Goal: Task Accomplishment & Management: Manage account settings

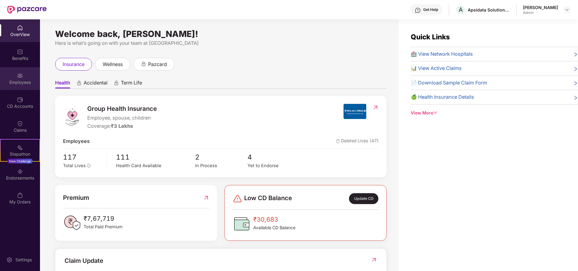
click at [14, 81] on div "Employees" at bounding box center [20, 82] width 40 height 6
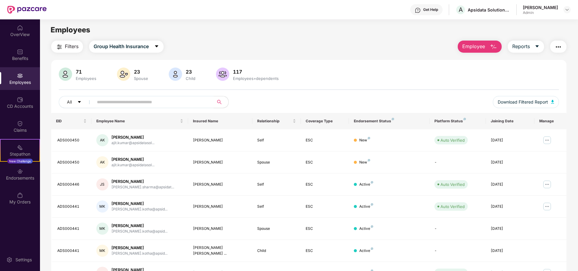
click at [250, 30] on div "Employees" at bounding box center [308, 30] width 537 height 12
click at [553, 101] on img "button" at bounding box center [552, 102] width 3 height 4
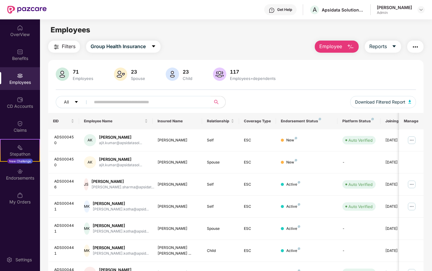
click at [344, 46] on button "Employee" at bounding box center [337, 47] width 44 height 12
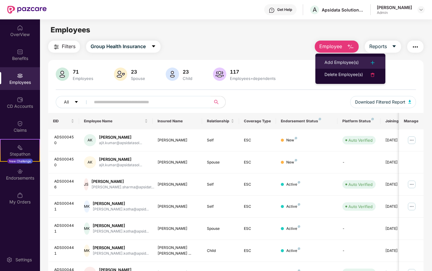
click at [348, 60] on div "Add Employee(s)" at bounding box center [341, 62] width 34 height 7
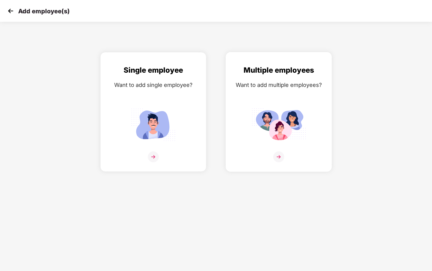
click at [286, 127] on img at bounding box center [278, 125] width 55 height 38
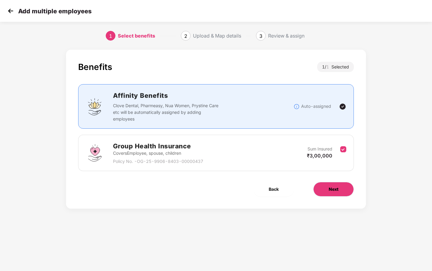
click at [339, 189] on button "Next" at bounding box center [333, 189] width 41 height 15
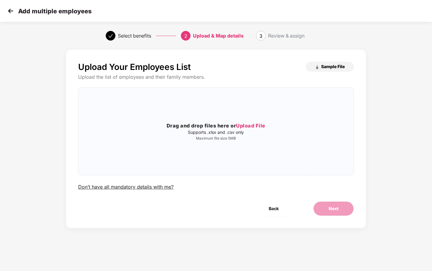
click at [332, 65] on span "Sample File" at bounding box center [333, 67] width 24 height 6
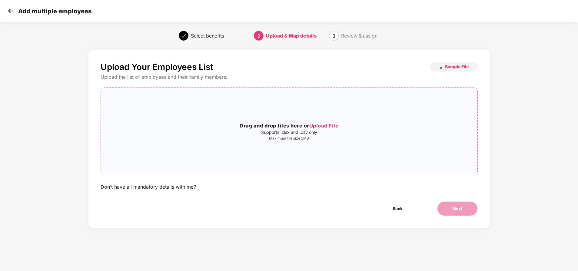
click at [325, 123] on span "Upload File" at bounding box center [323, 126] width 29 height 6
click at [458, 211] on span "Next" at bounding box center [457, 208] width 10 height 7
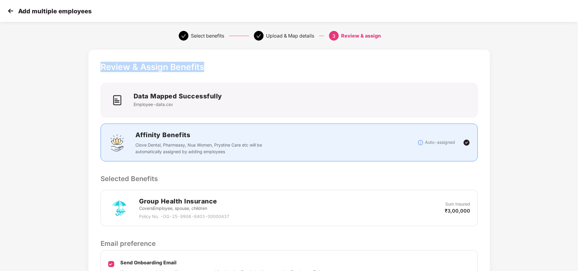
scroll to position [0, 1]
drag, startPoint x: 577, startPoint y: 28, endPoint x: 577, endPoint y: 112, distance: 83.3
click at [577, 112] on html "Add multiple employees Select benefits Upload & Map details 3 Review & assign R…" at bounding box center [289, 135] width 578 height 271
drag, startPoint x: 577, startPoint y: 112, endPoint x: 533, endPoint y: 107, distance: 44.5
click at [533, 107] on div "Review & Assign Benefits Data Mapped Successfully Employee-data.csv Affinity Be…" at bounding box center [289, 192] width 578 height 291
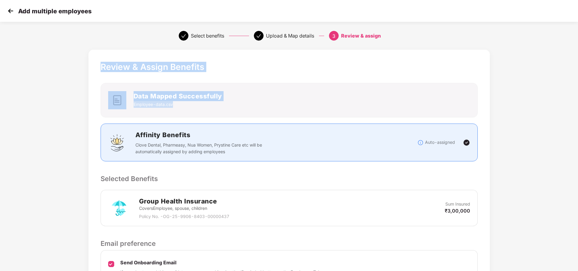
click at [533, 107] on div "Review & Assign Benefits Data Mapped Successfully Employee-data.csv Affinity Be…" at bounding box center [289, 192] width 578 height 291
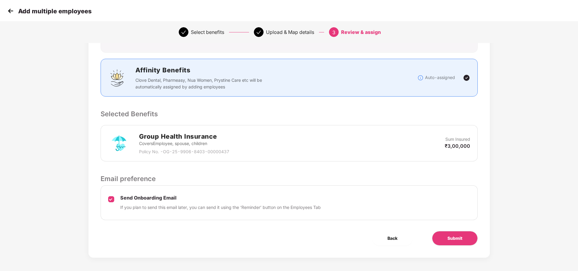
scroll to position [67, 1]
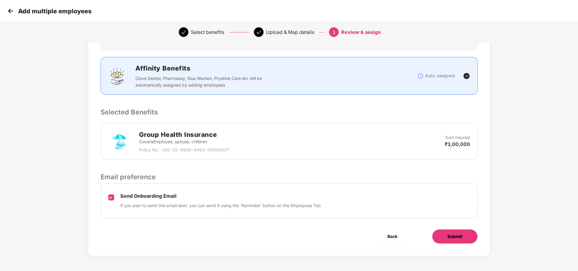
click at [462, 232] on button "Submit" at bounding box center [455, 236] width 46 height 15
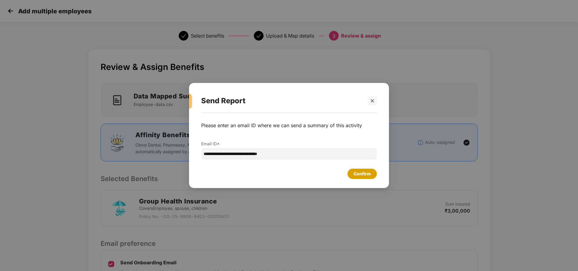
click at [357, 173] on div "Confirm" at bounding box center [361, 173] width 17 height 7
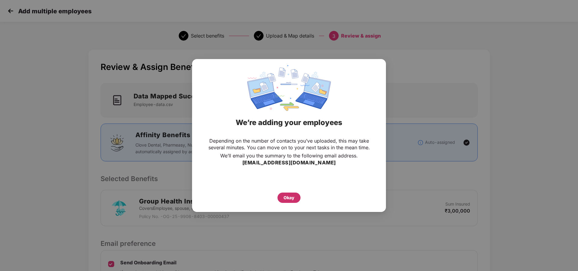
click at [290, 202] on div "Okay" at bounding box center [288, 198] width 23 height 10
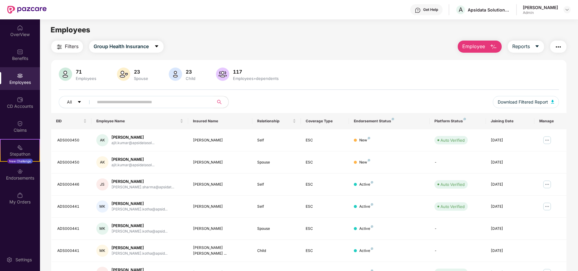
click at [88, 75] on div "71 Employees" at bounding box center [85, 74] width 25 height 13
click at [67, 77] on img at bounding box center [65, 74] width 13 height 13
click at [16, 81] on div "Employees" at bounding box center [20, 82] width 40 height 6
click at [17, 152] on div "Stepathon" at bounding box center [20, 154] width 39 height 6
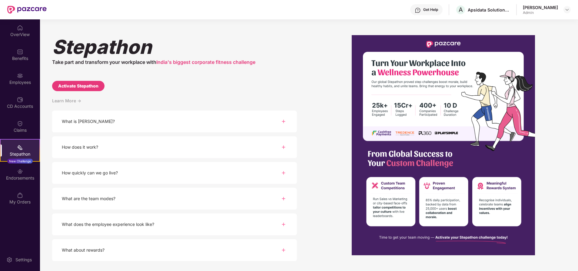
click at [345, 96] on div at bounding box center [443, 145] width 245 height 220
click at [17, 75] on img at bounding box center [20, 76] width 6 height 6
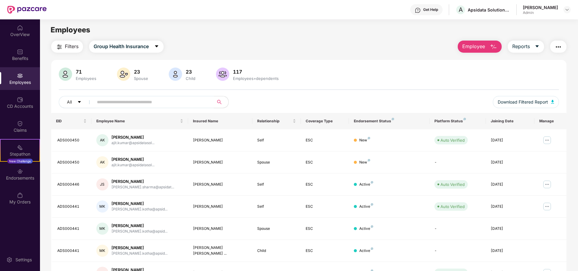
click at [189, 104] on input "text" at bounding box center [151, 101] width 109 height 9
type input "******"
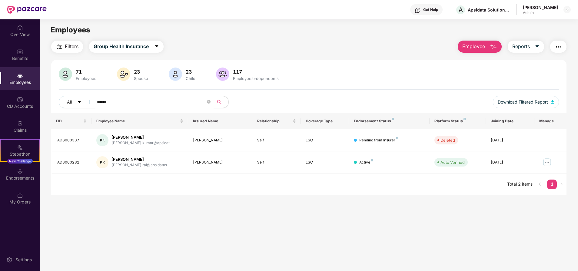
click at [260, 103] on div "All ******" at bounding box center [205, 102] width 292 height 12
click at [207, 100] on icon "close-circle" at bounding box center [209, 102] width 4 height 4
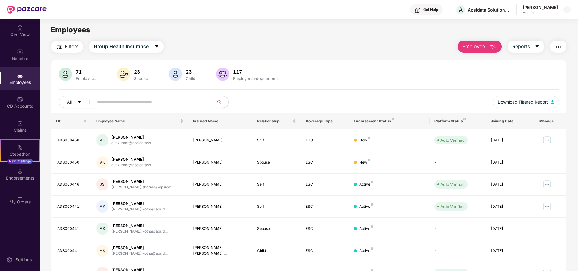
click at [182, 98] on input "text" at bounding box center [151, 101] width 109 height 9
click at [18, 94] on div "CD Accounts" at bounding box center [20, 102] width 40 height 23
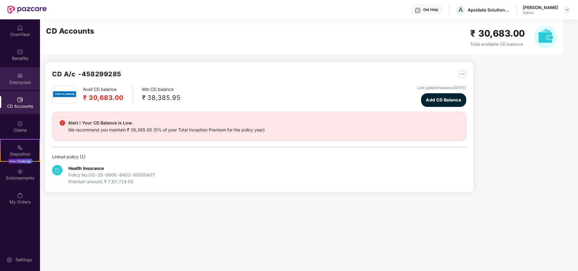
click at [22, 84] on div "Employees" at bounding box center [20, 82] width 40 height 6
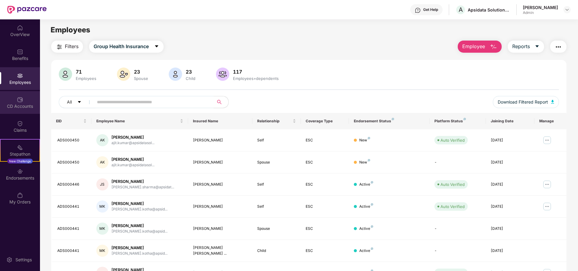
click at [28, 105] on div "CD Accounts" at bounding box center [20, 106] width 40 height 6
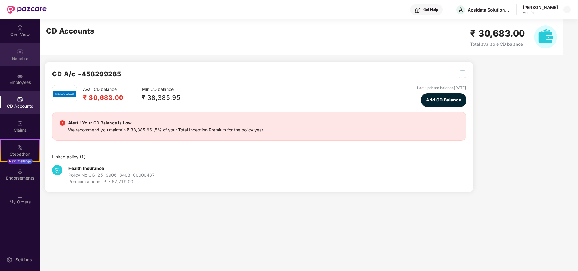
click at [25, 57] on div "Benefits" at bounding box center [20, 58] width 40 height 6
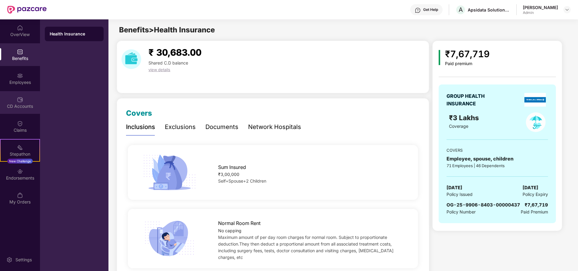
click at [23, 98] on img at bounding box center [20, 100] width 6 height 6
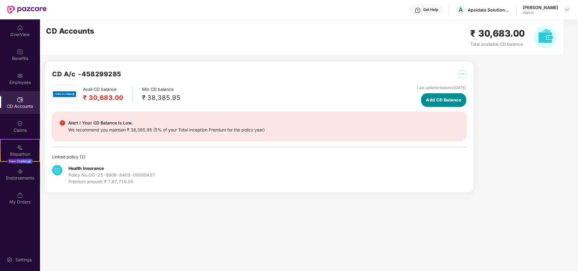
click at [457, 104] on button "Add CD Balance" at bounding box center [443, 100] width 45 height 14
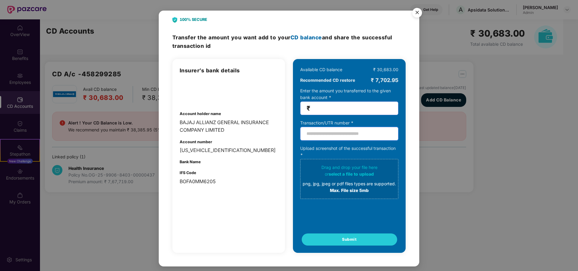
click at [350, 130] on input "text" at bounding box center [349, 134] width 98 height 14
click at [362, 110] on input "number" at bounding box center [351, 108] width 81 height 7
click at [345, 136] on input "text" at bounding box center [349, 134] width 98 height 14
click at [242, 133] on div "BAJAJ ALLIANZ GENERAL INSURANCE COMPANY LIMITED" at bounding box center [229, 126] width 98 height 15
click at [329, 109] on input "number" at bounding box center [351, 108] width 81 height 7
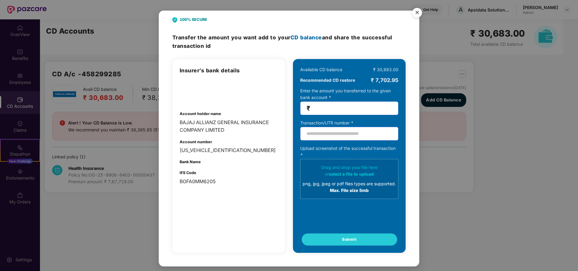
click at [113, 171] on div "100% SECURE Transfer the amount you want add to your CD balance and share the s…" at bounding box center [289, 135] width 578 height 271
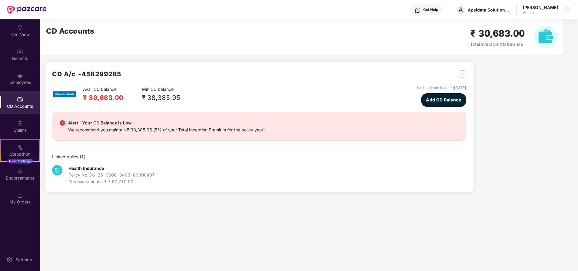
click at [191, 127] on div "We recommend you maintain ₹ 38,385.95 (5% of your Total Inception Premium for t…" at bounding box center [166, 130] width 197 height 7
click at [18, 123] on img at bounding box center [20, 124] width 6 height 6
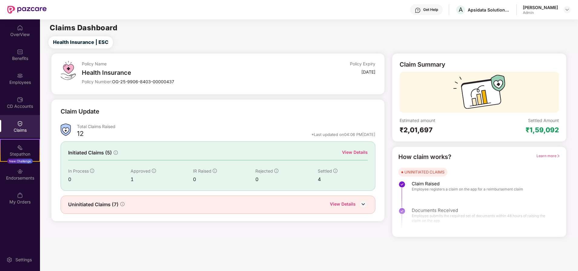
click at [336, 205] on div "View Details" at bounding box center [343, 205] width 26 height 8
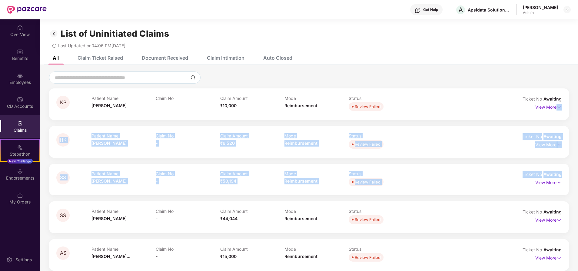
drag, startPoint x: 577, startPoint y: 109, endPoint x: 580, endPoint y: 162, distance: 53.7
click at [577, 162] on html "Get Help A Apsidata Solutions Private Limited [PERSON_NAME] Admin OverView Bene…" at bounding box center [289, 135] width 578 height 271
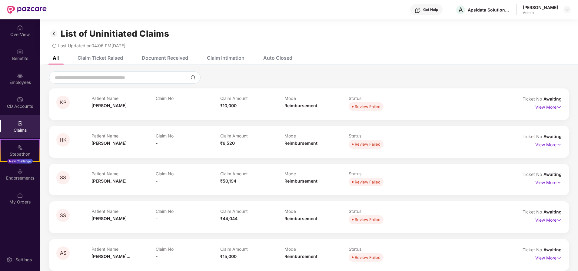
drag, startPoint x: 580, startPoint y: 162, endPoint x: 527, endPoint y: 74, distance: 102.8
click at [527, 74] on div at bounding box center [309, 77] width 520 height 12
drag, startPoint x: 577, startPoint y: 55, endPoint x: 577, endPoint y: 74, distance: 19.1
click at [577, 74] on div "All Claim Ticket Raised Document Received Claim Intimation Auto Closed KP Patie…" at bounding box center [309, 201] width 538 height 301
drag, startPoint x: 577, startPoint y: 74, endPoint x: 539, endPoint y: 55, distance: 42.0
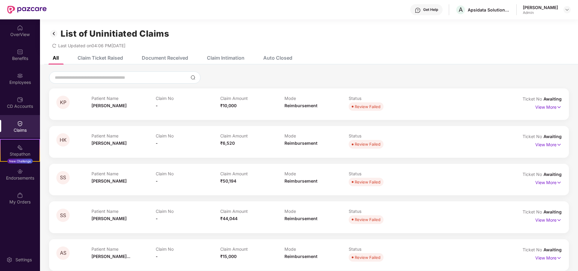
click at [539, 55] on div "All Claim Ticket Raised Document Received Claim Intimation Auto Closed" at bounding box center [309, 57] width 538 height 13
click at [361, 53] on div "All Claim Ticket Raised Document Received Claim Intimation Auto Closed" at bounding box center [309, 57] width 538 height 13
click at [225, 59] on div "Claim Intimation" at bounding box center [226, 58] width 38 height 6
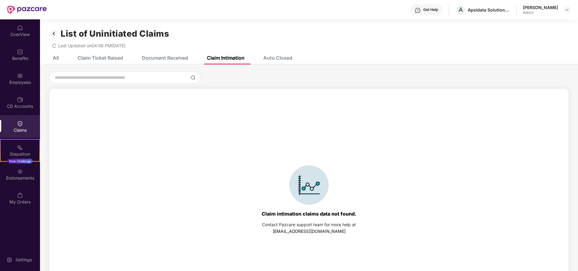
click at [174, 57] on div "Document Received" at bounding box center [165, 58] width 46 height 6
click at [109, 57] on div "Claim Ticket Raised" at bounding box center [100, 58] width 45 height 6
click at [16, 96] on div "CD Accounts" at bounding box center [20, 102] width 40 height 23
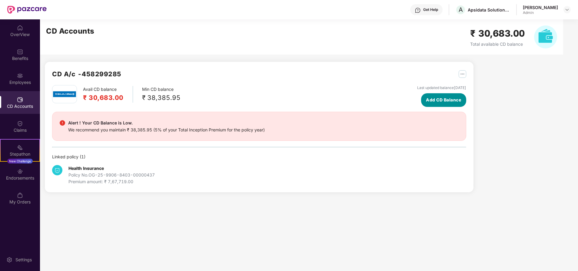
click at [457, 101] on span "Add CD Balance" at bounding box center [443, 100] width 35 height 7
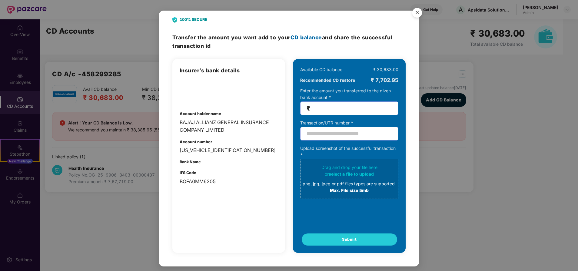
click at [376, 110] on input "number" at bounding box center [351, 108] width 81 height 7
